Goal: Find specific page/section: Find specific page/section

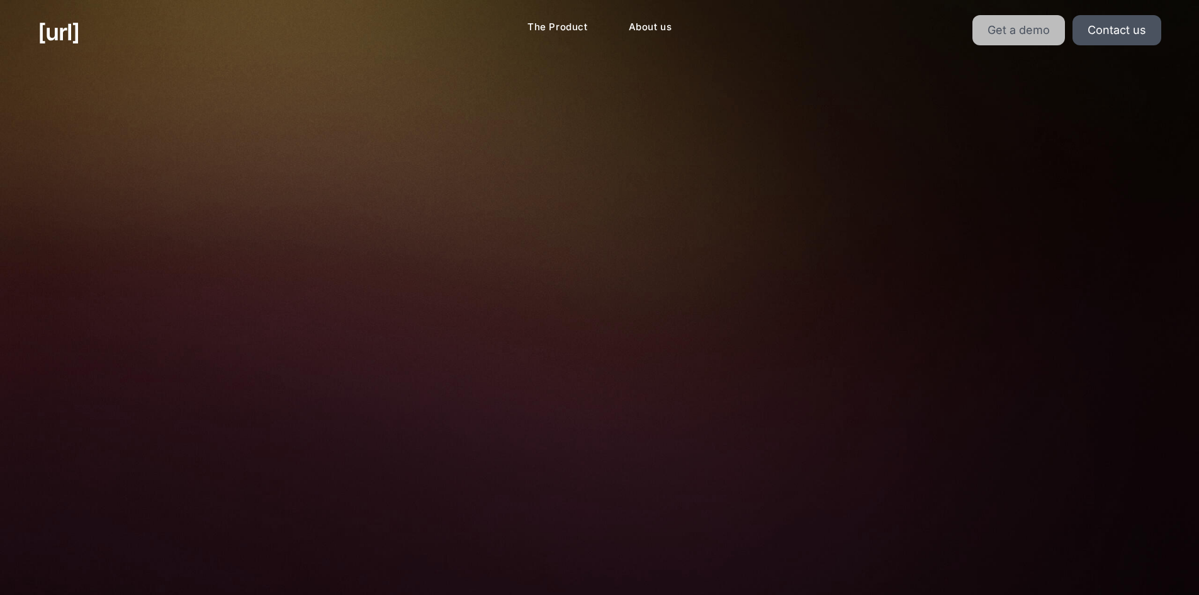
click at [992, 31] on link "Get a demo" at bounding box center [1019, 30] width 93 height 30
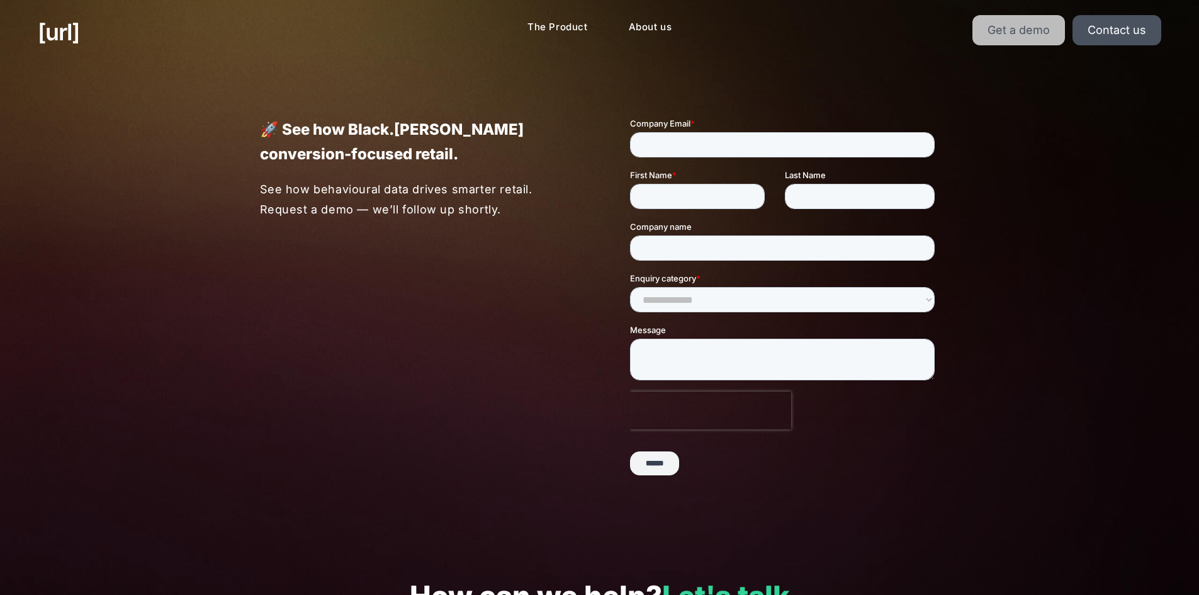
click at [1019, 26] on link "Get a demo" at bounding box center [1019, 30] width 93 height 30
click at [994, 23] on link "Get a demo" at bounding box center [1019, 30] width 93 height 30
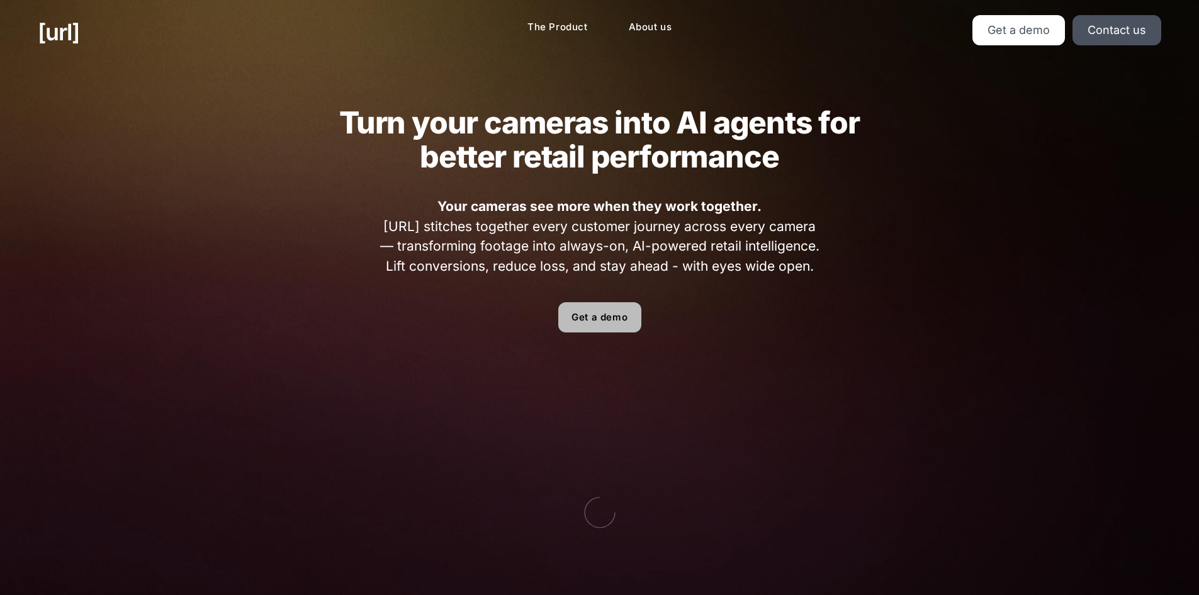
click at [591, 315] on link "Get a demo" at bounding box center [600, 317] width 83 height 30
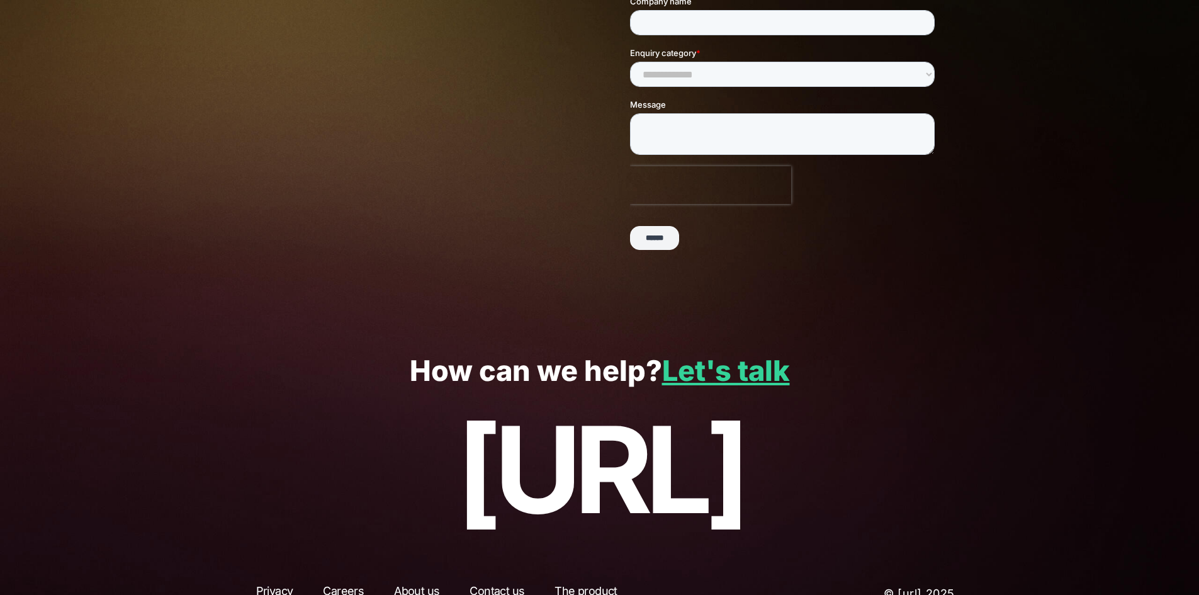
scroll to position [252, 0]
